Goal: Task Accomplishment & Management: Manage account settings

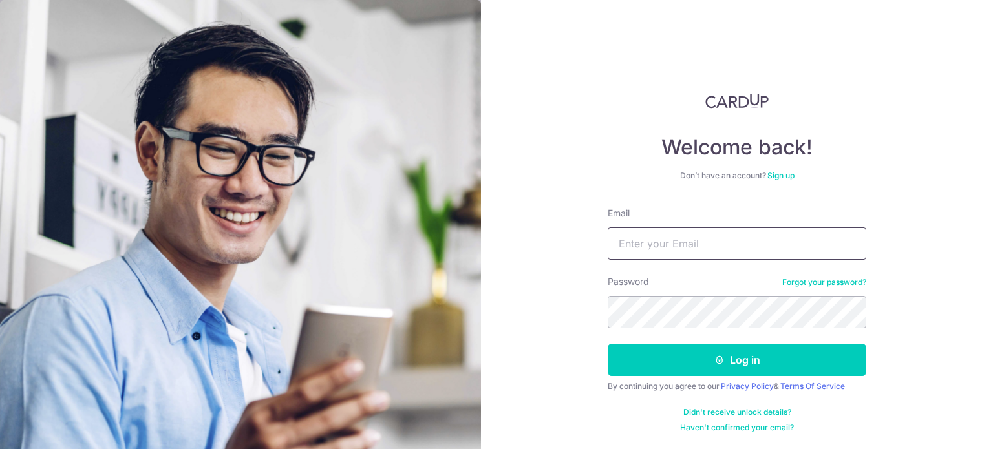
click at [652, 241] on input "Email" at bounding box center [737, 244] width 259 height 32
type input "[DOMAIN_NAME][EMAIL_ADDRESS][DOMAIN_NAME]"
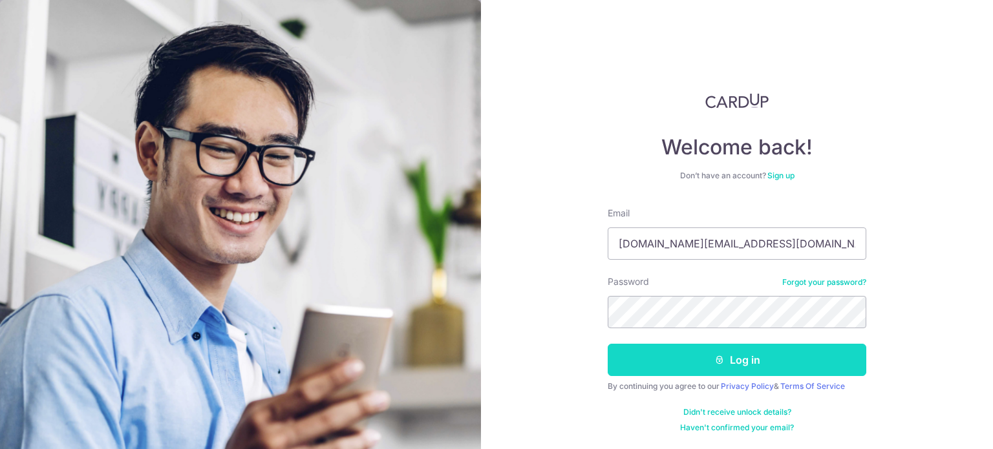
click at [695, 357] on button "Log in" at bounding box center [737, 360] width 259 height 32
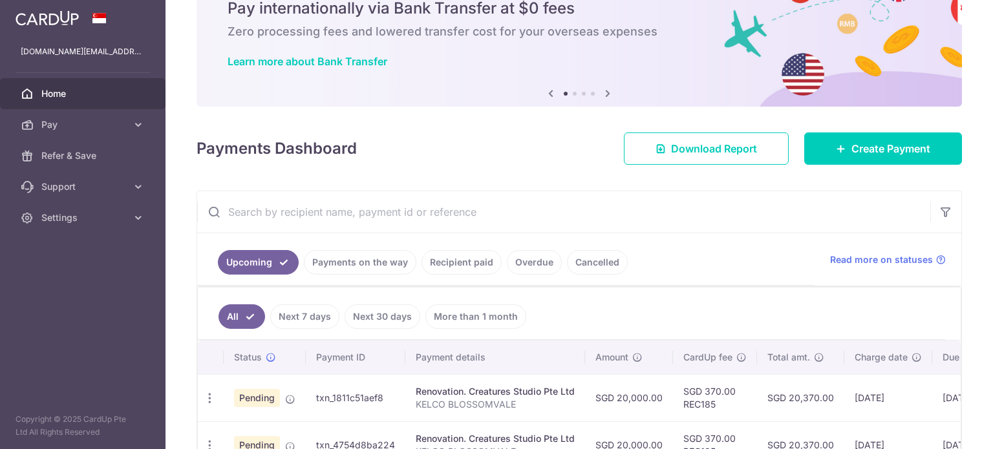
scroll to position [145, 0]
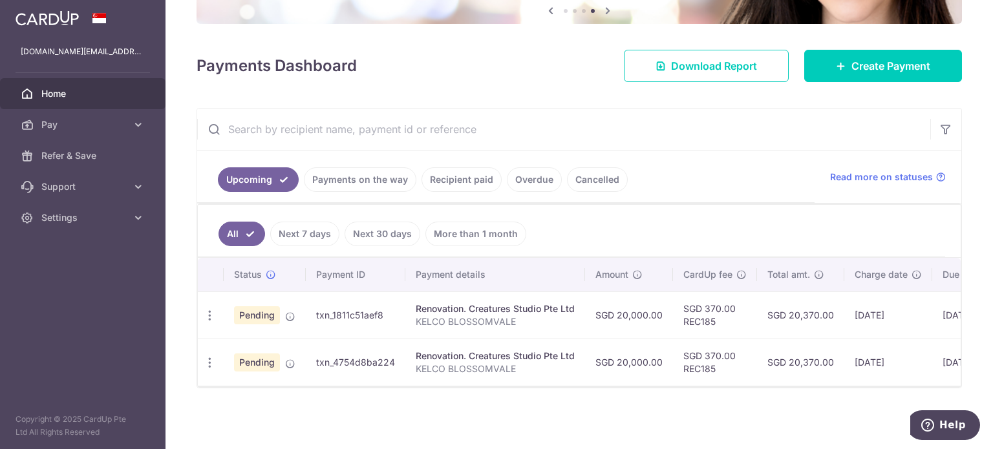
click at [366, 176] on link "Payments on the way" at bounding box center [360, 179] width 112 height 25
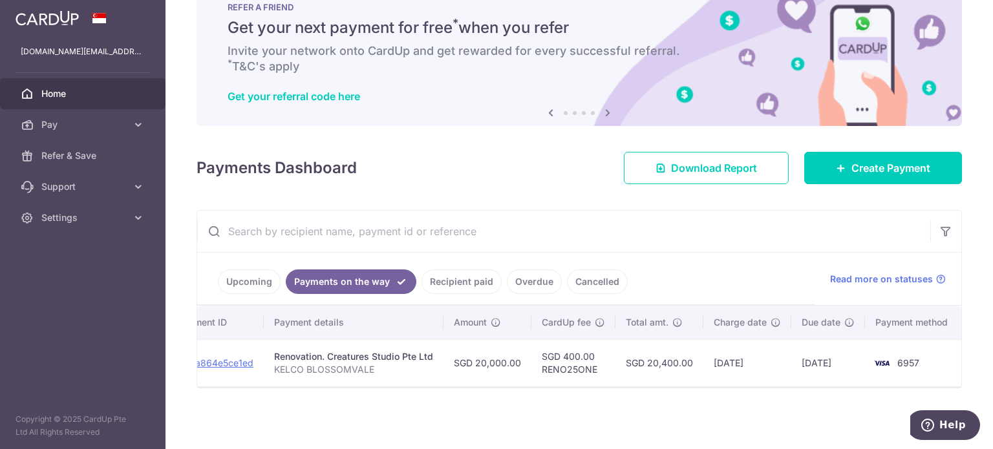
scroll to position [0, 0]
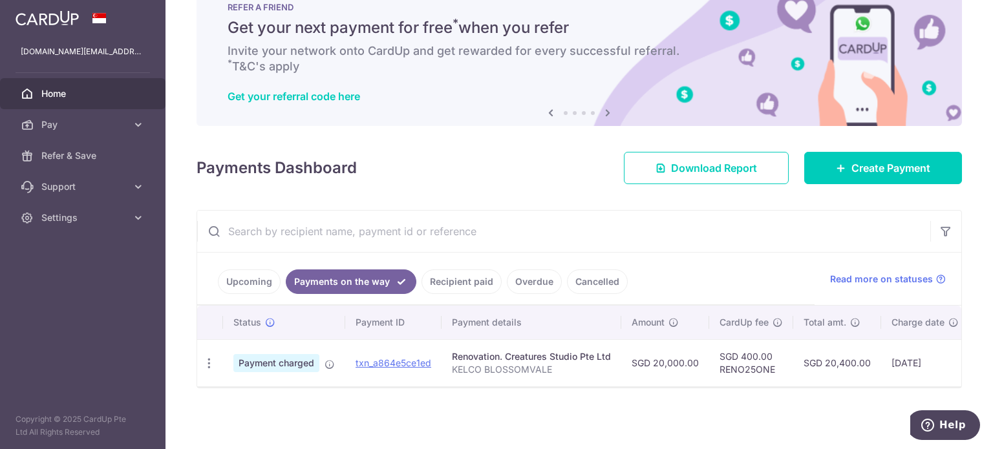
click at [251, 278] on link "Upcoming" at bounding box center [249, 282] width 63 height 25
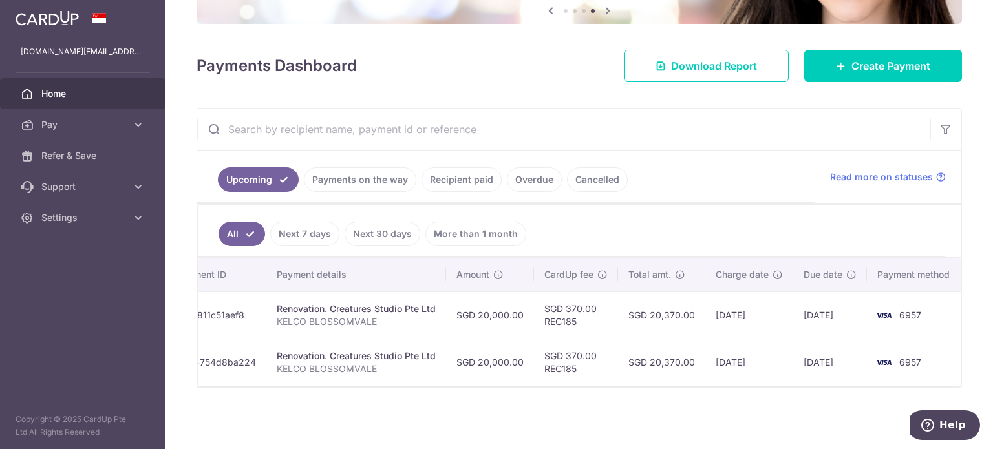
scroll to position [0, 140]
drag, startPoint x: 367, startPoint y: 386, endPoint x: 657, endPoint y: 406, distance: 290.9
click at [657, 407] on div "× Pause Schedule Pause all future payments in this series Pause just this one p…" at bounding box center [578, 224] width 827 height 449
